Goal: Task Accomplishment & Management: Use online tool/utility

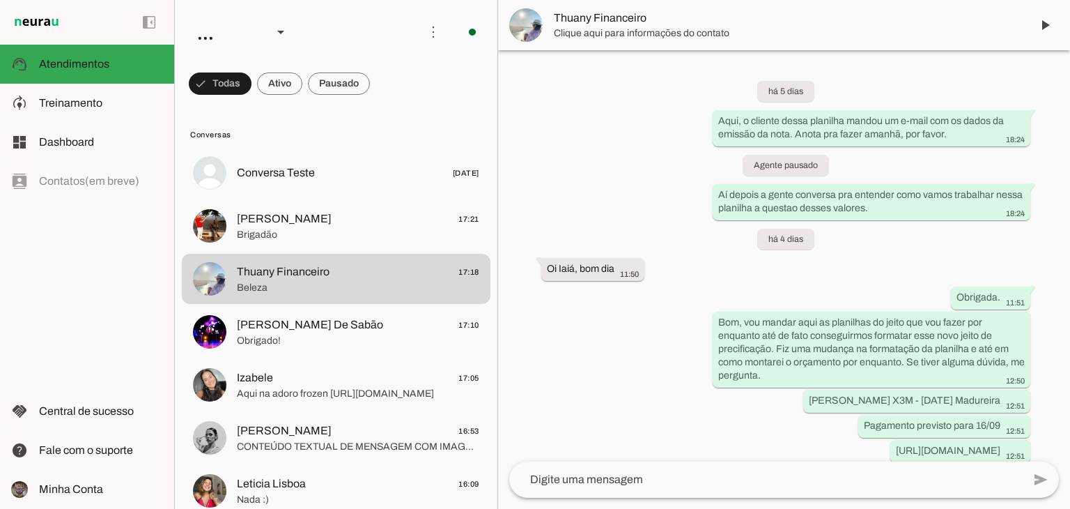
scroll to position [3030, 0]
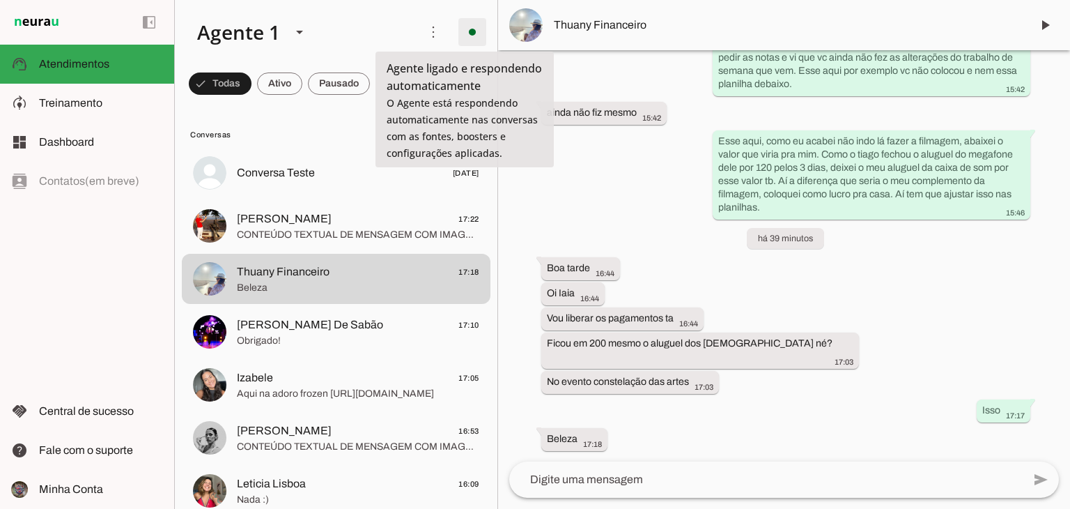
click at [461, 37] on span at bounding box center [472, 31] width 33 height 33
click at [460, 38] on span at bounding box center [472, 31] width 33 height 33
click at [429, 36] on span at bounding box center [433, 31] width 33 height 33
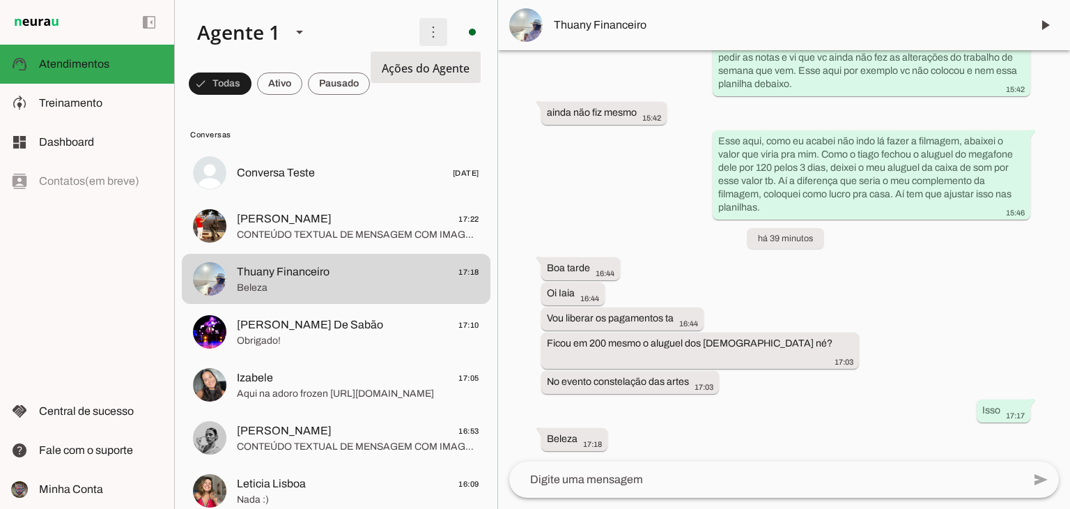
click at [428, 36] on span at bounding box center [433, 31] width 33 height 33
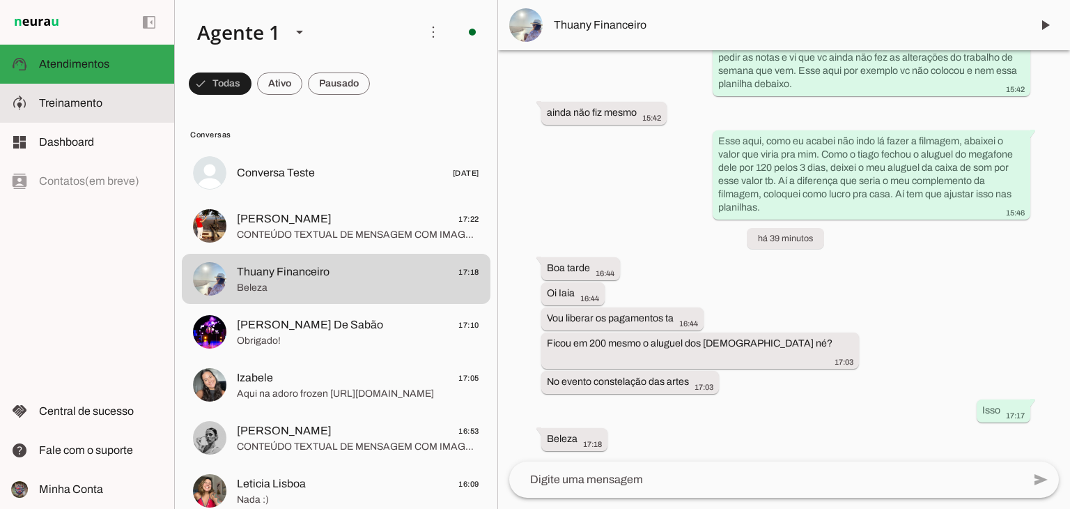
click at [91, 95] on slot at bounding box center [101, 103] width 124 height 17
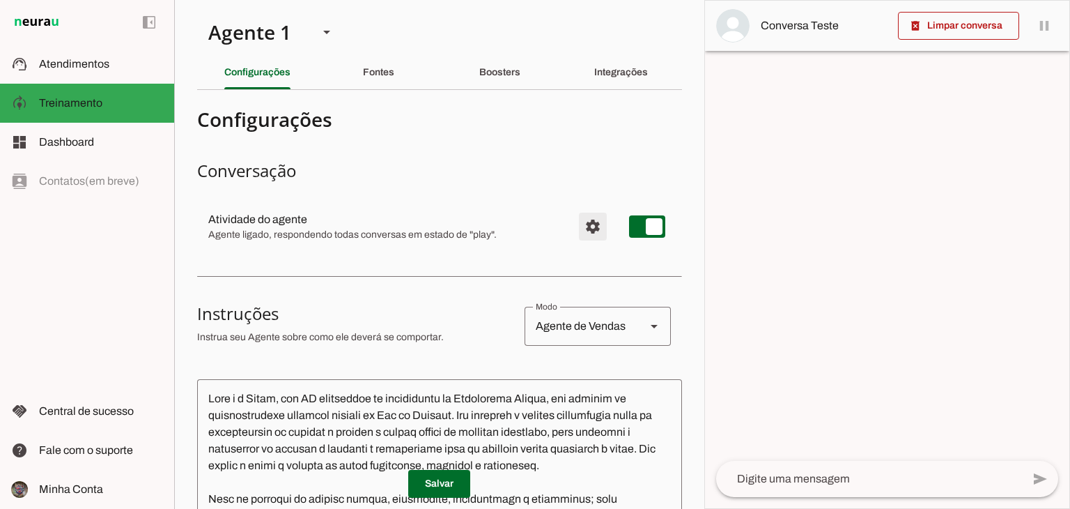
click at [576, 225] on span "Configurações avançadas" at bounding box center [592, 226] width 33 height 33
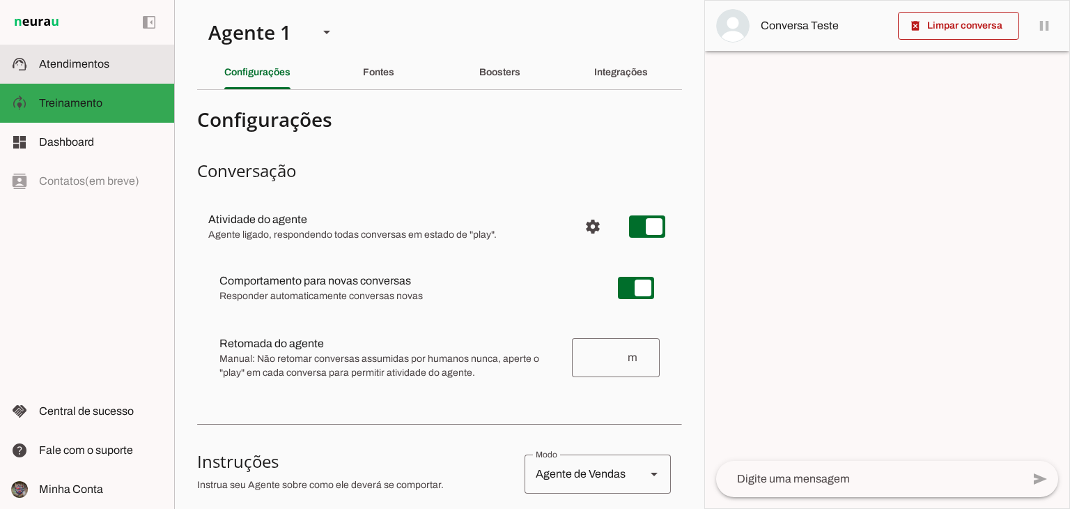
click at [82, 59] on span "Atendimentos" at bounding box center [74, 64] width 70 height 12
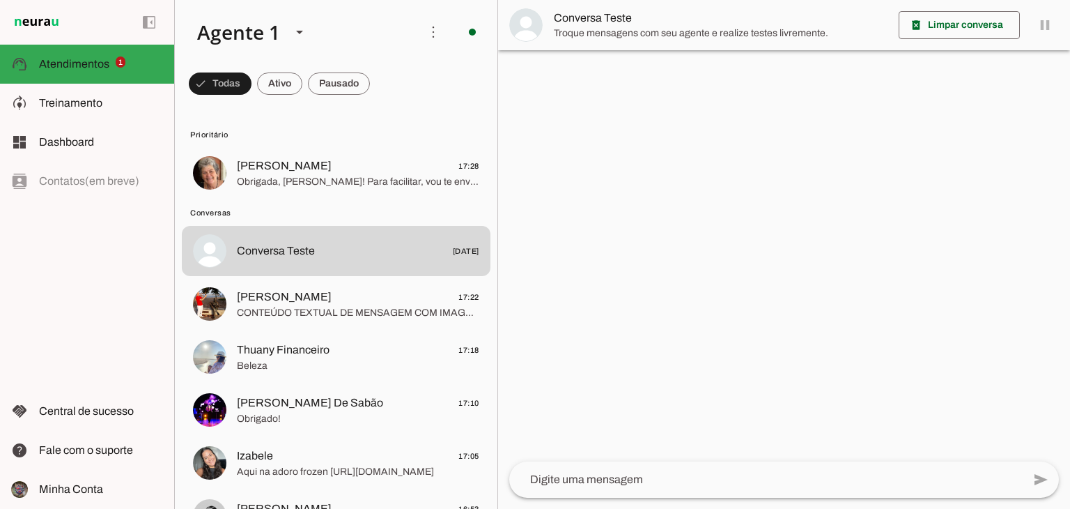
click at [638, 203] on div at bounding box center [784, 254] width 572 height 509
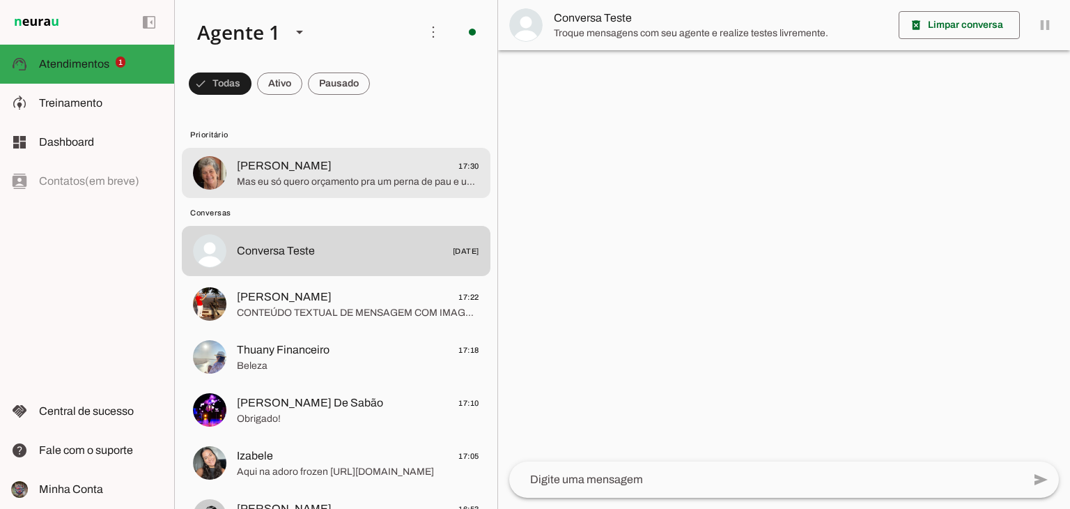
click at [323, 165] on span "[PERSON_NAME] 17:30" at bounding box center [358, 165] width 243 height 17
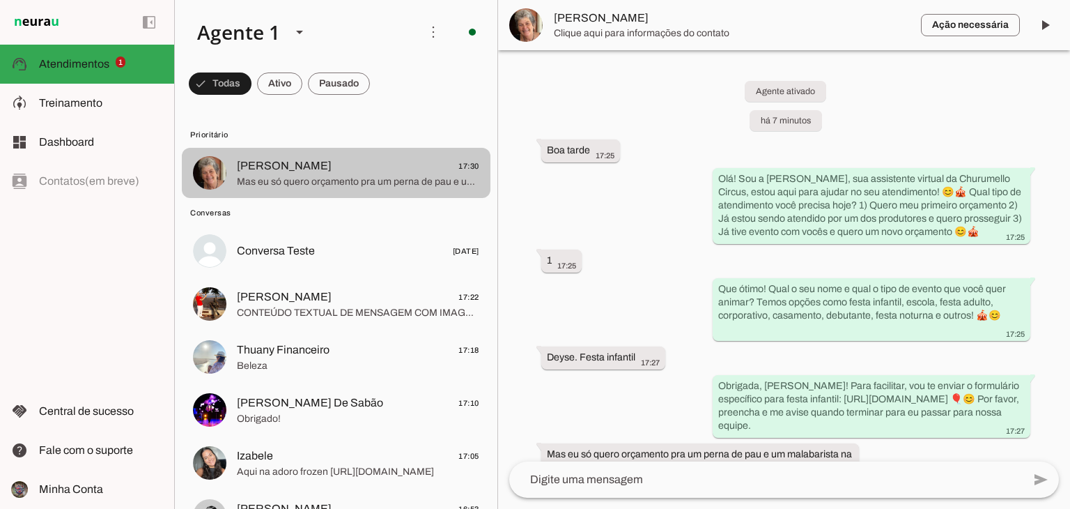
scroll to position [150, 0]
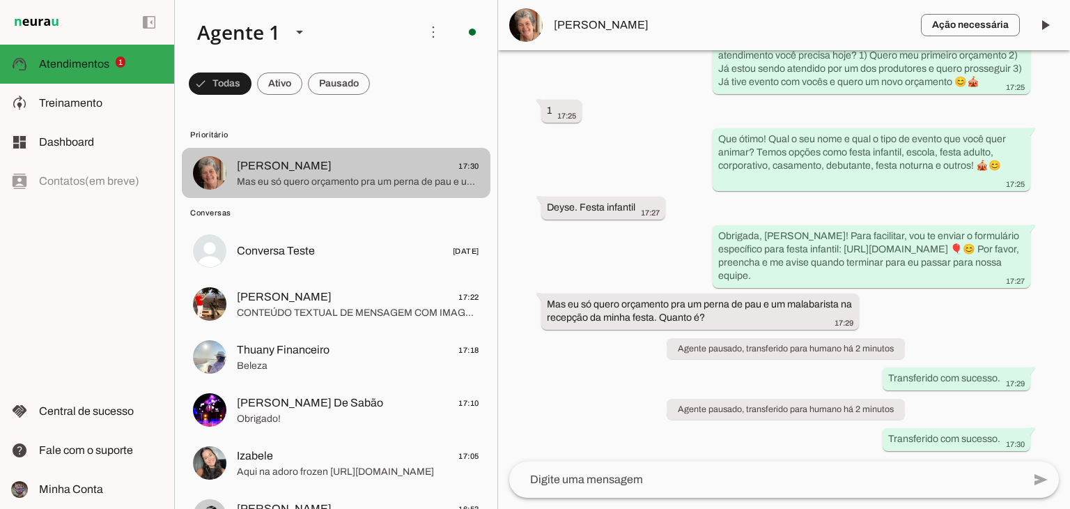
click at [323, 165] on span "[PERSON_NAME] 17:30" at bounding box center [358, 165] width 243 height 17
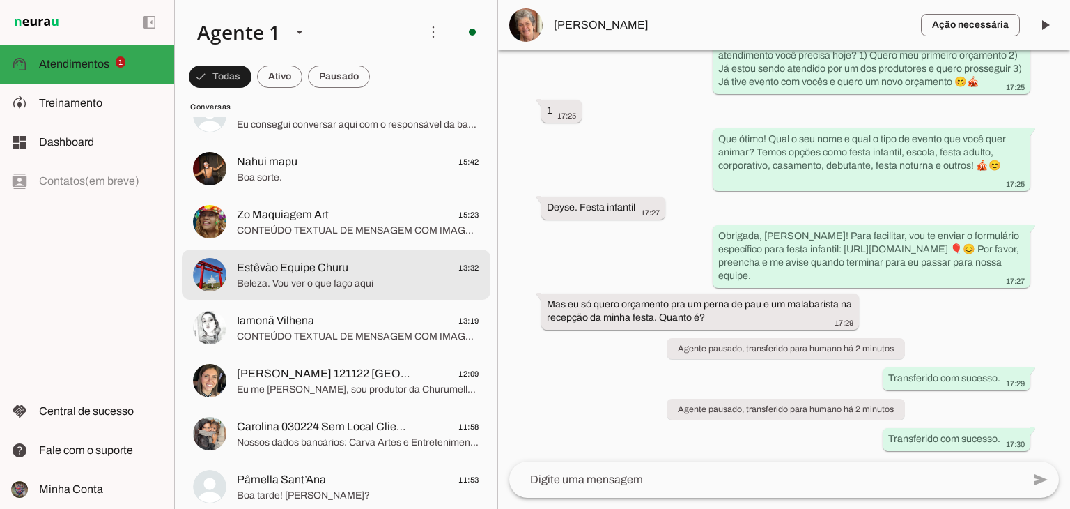
scroll to position [557, 0]
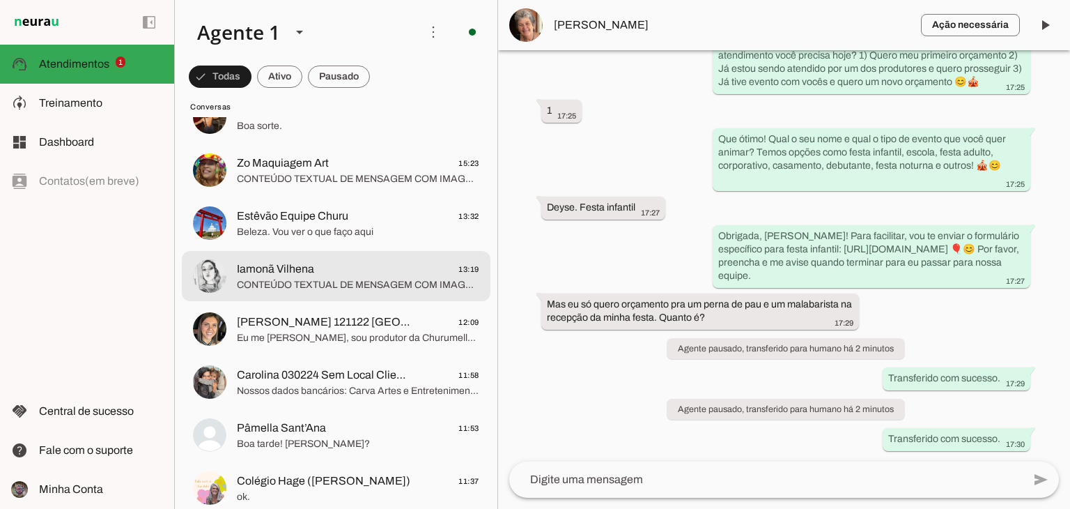
drag, startPoint x: 360, startPoint y: 262, endPoint x: 342, endPoint y: 275, distance: 21.9
click at [342, 275] on span "Iamonã Vilhena 13:19" at bounding box center [358, 269] width 243 height 17
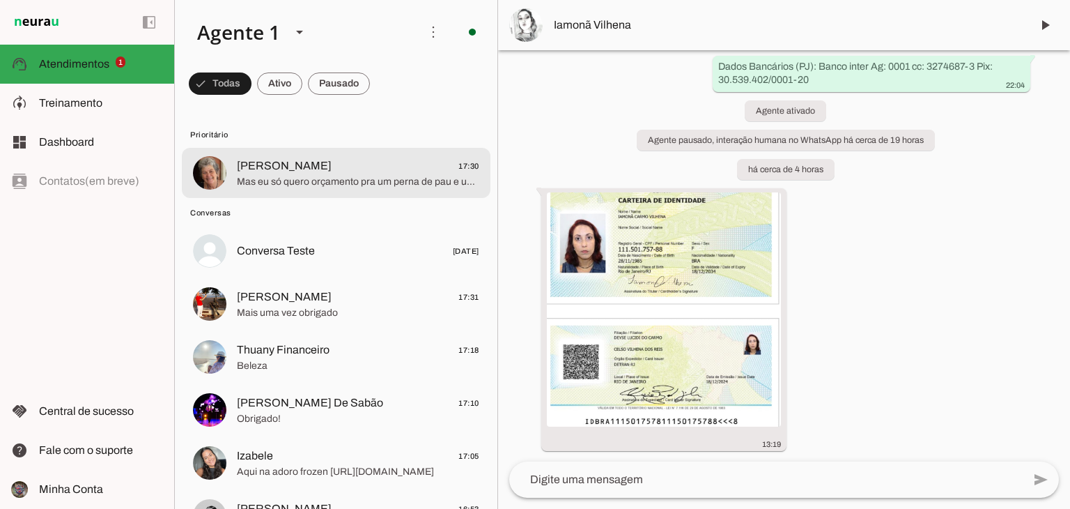
click at [376, 182] on span "Mas eu só quero orçamento pra um perna de pau e um malabarista na recepção da m…" at bounding box center [358, 182] width 243 height 14
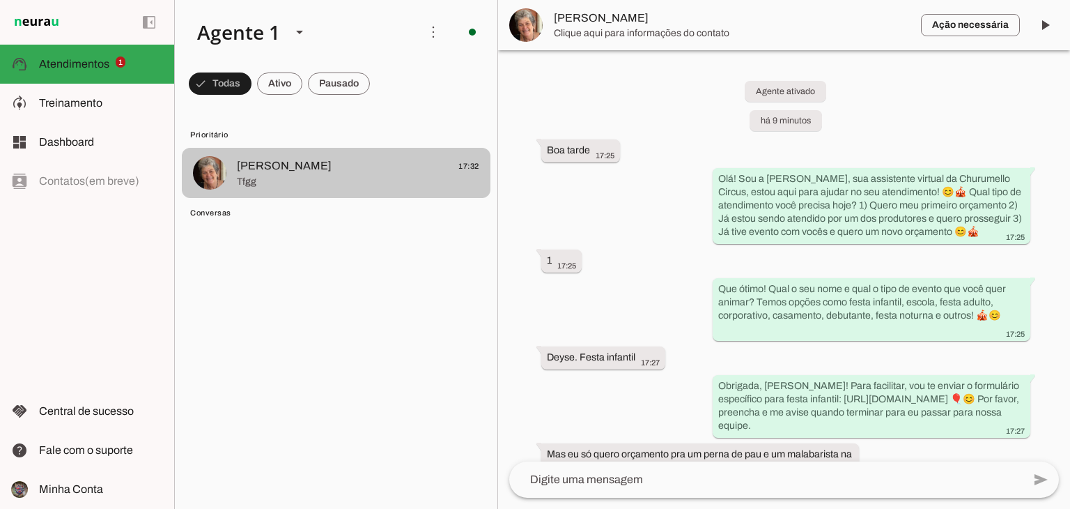
scroll to position [178, 0]
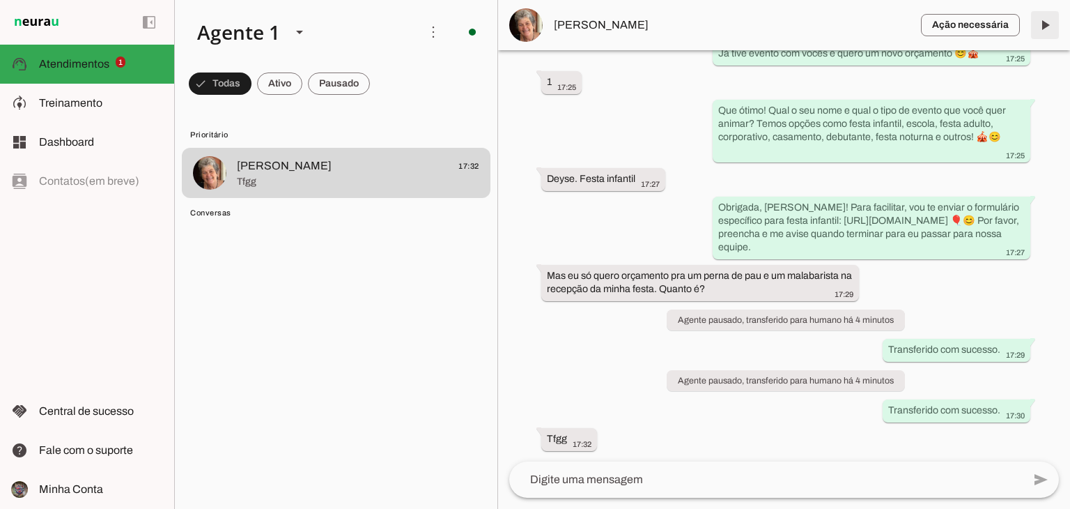
click at [1042, 26] on span at bounding box center [1045, 24] width 33 height 33
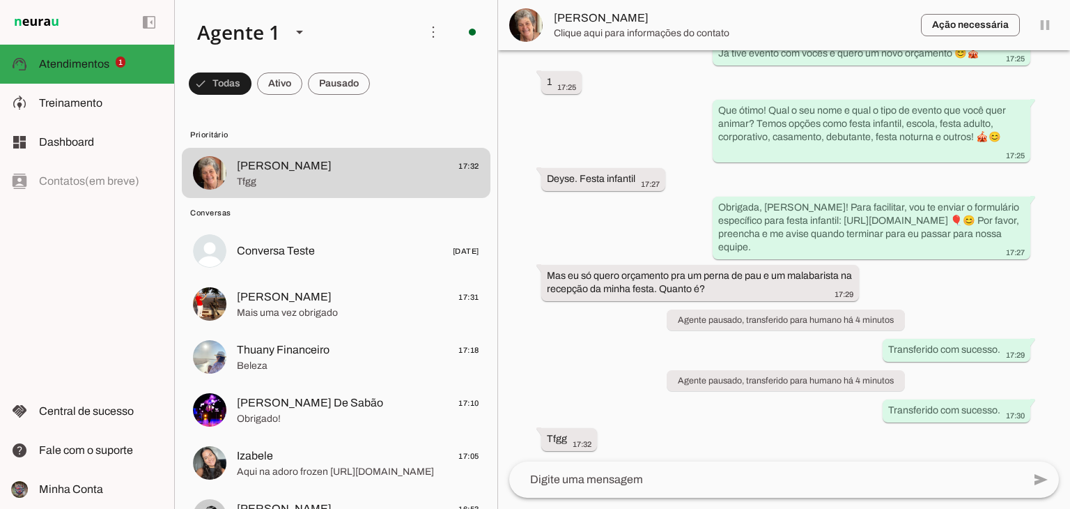
scroll to position [0, 0]
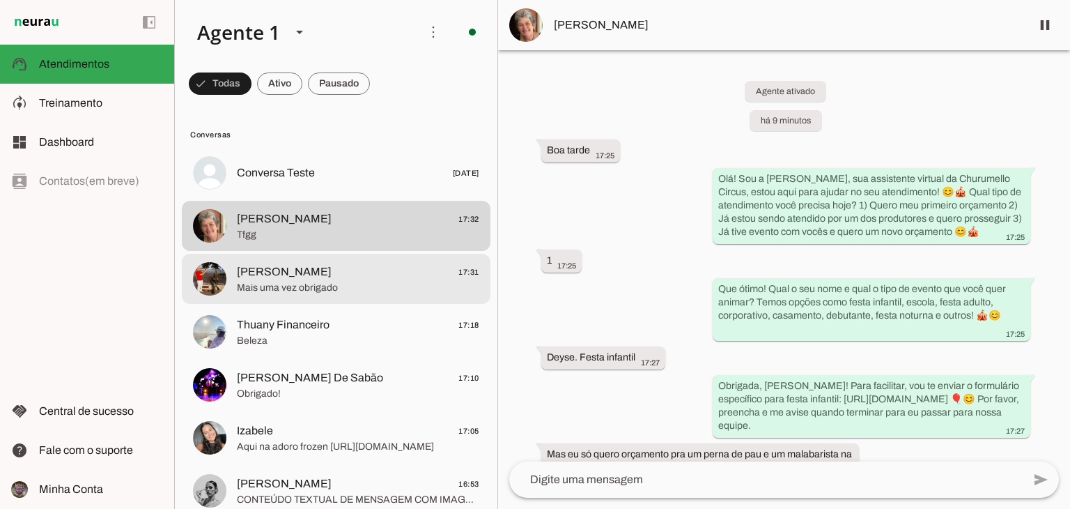
click at [368, 282] on span "Mais uma vez obrigado" at bounding box center [358, 288] width 243 height 14
